Goal: Obtain resource: Obtain resource

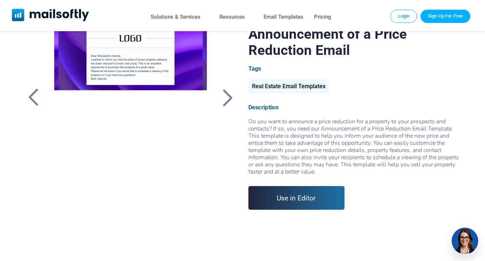
scroll to position [72, 0]
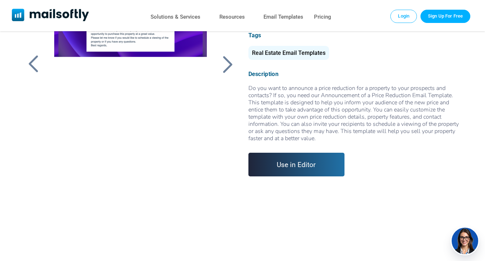
click at [293, 152] on div "Announcement of a Price Reduction Email Tags Real Estate Email Templates Descri…" at bounding box center [354, 84] width 212 height 184
click at [293, 164] on link "Use in Editor" at bounding box center [296, 165] width 96 height 24
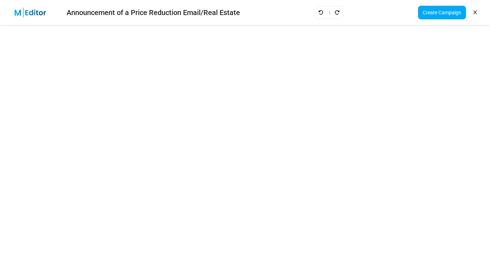
click at [477, 9] on link at bounding box center [475, 12] width 7 height 12
